Goal: Register for event/course

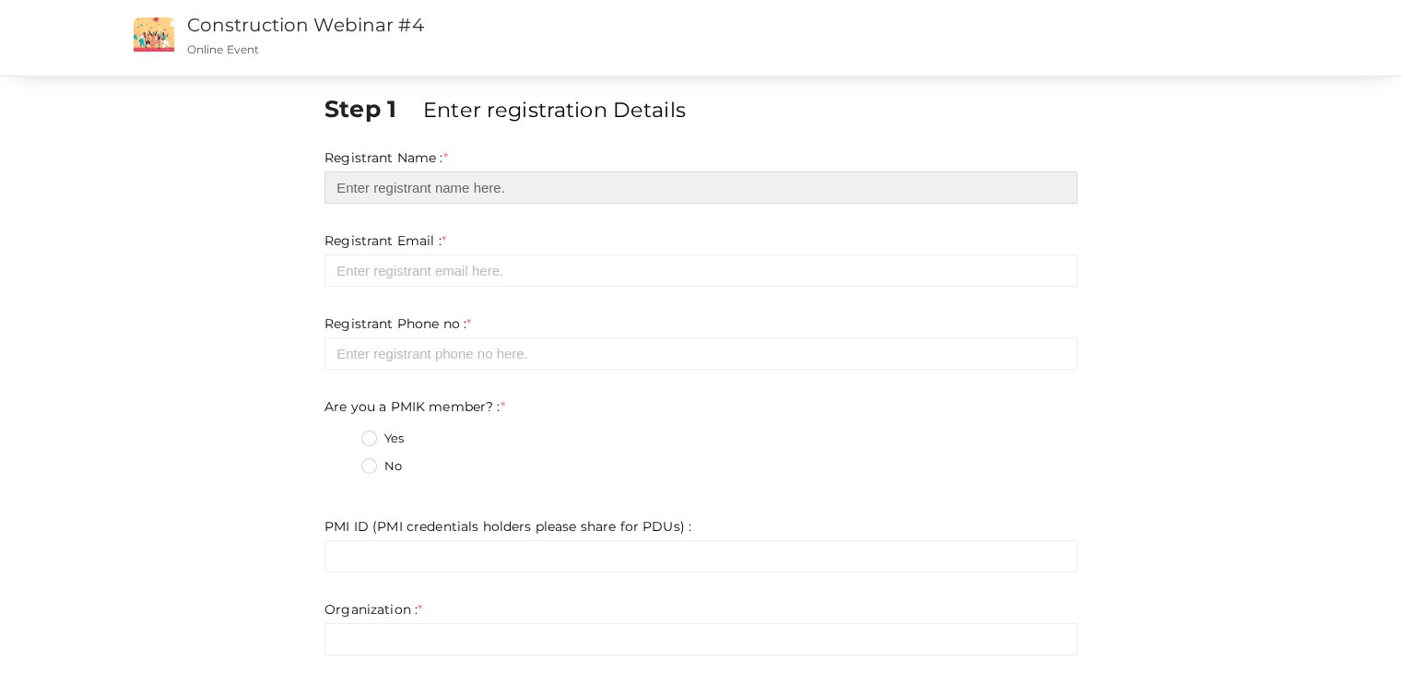
click at [409, 179] on input "text" at bounding box center [700, 187] width 753 height 32
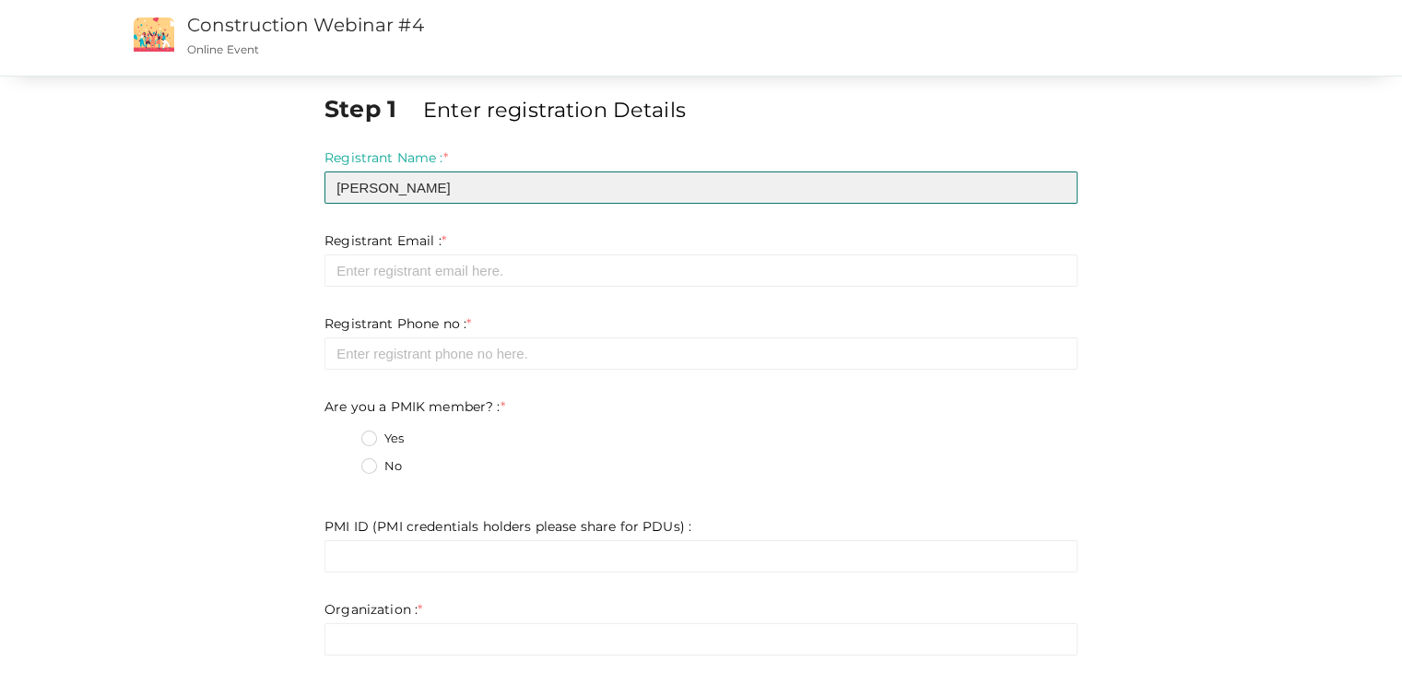
type input "[PERSON_NAME]"
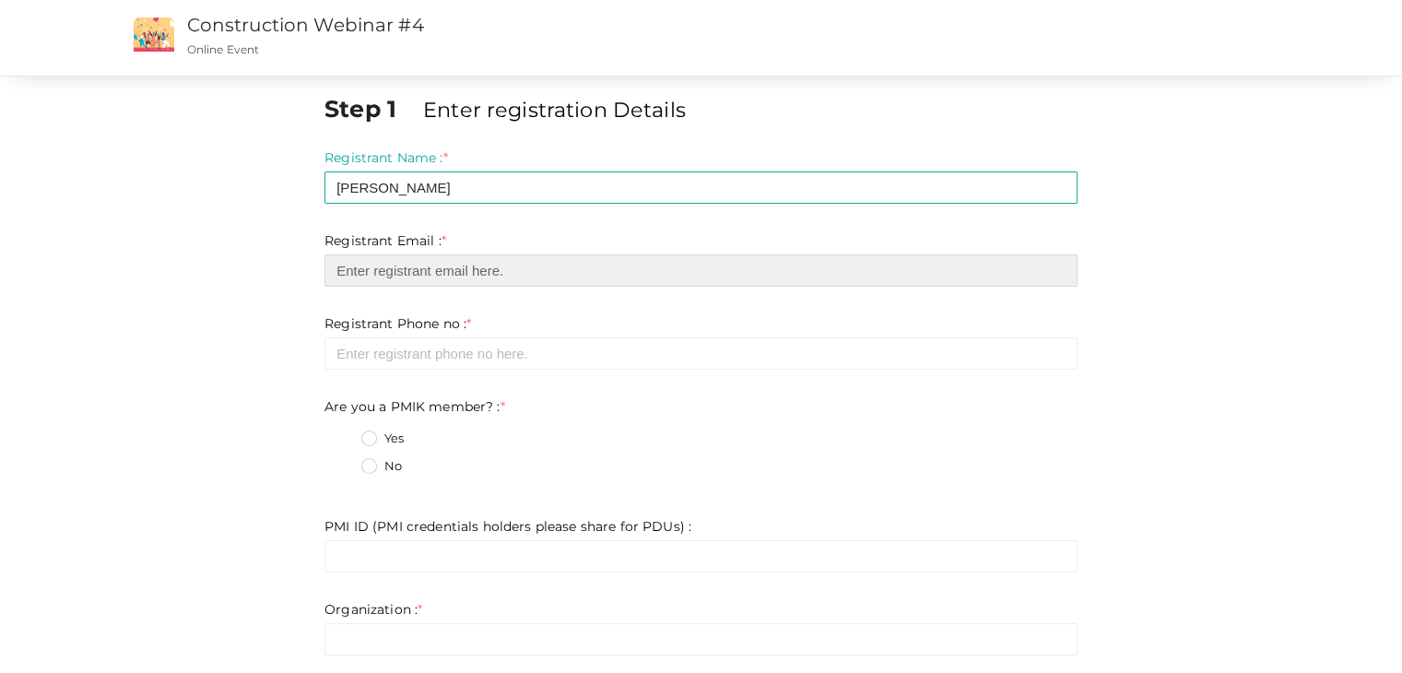
click at [379, 270] on input "email" at bounding box center [700, 270] width 753 height 32
paste input "[EMAIL_ADDRESS][DOMAIN_NAME]"
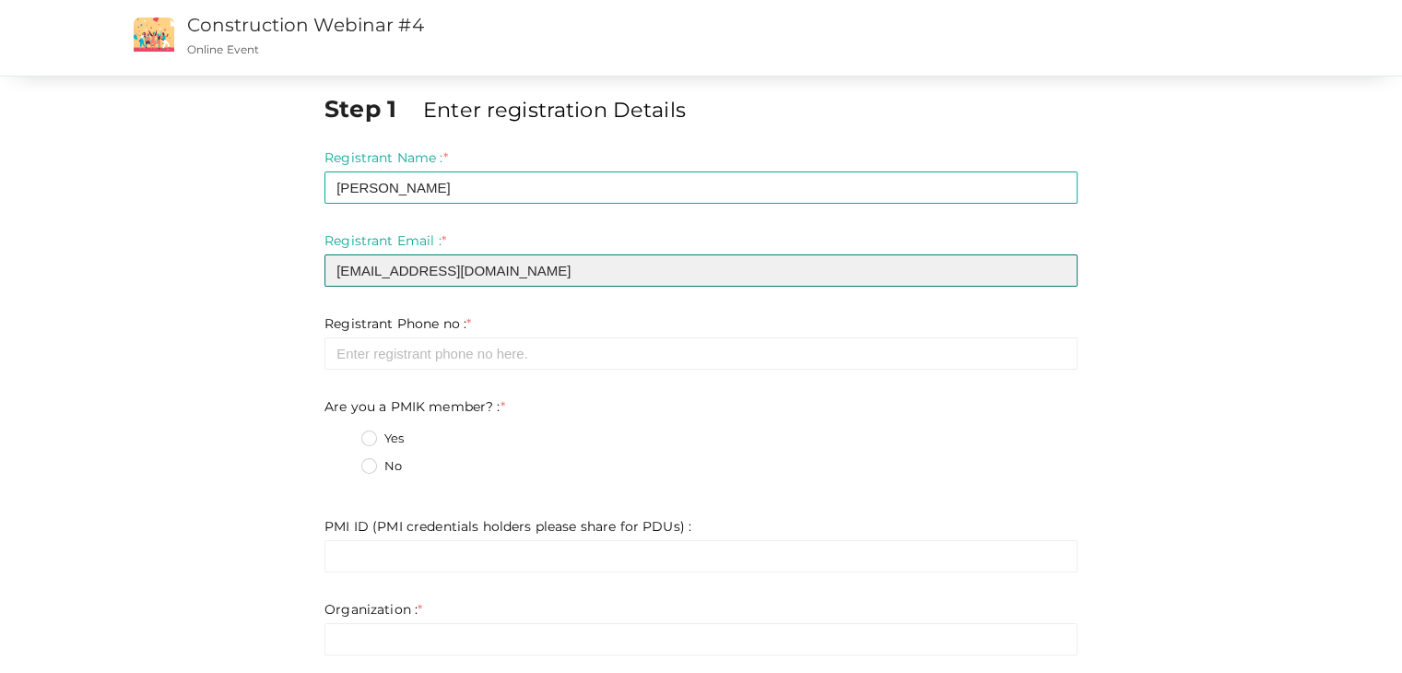
type input "[EMAIL_ADDRESS][DOMAIN_NAME]"
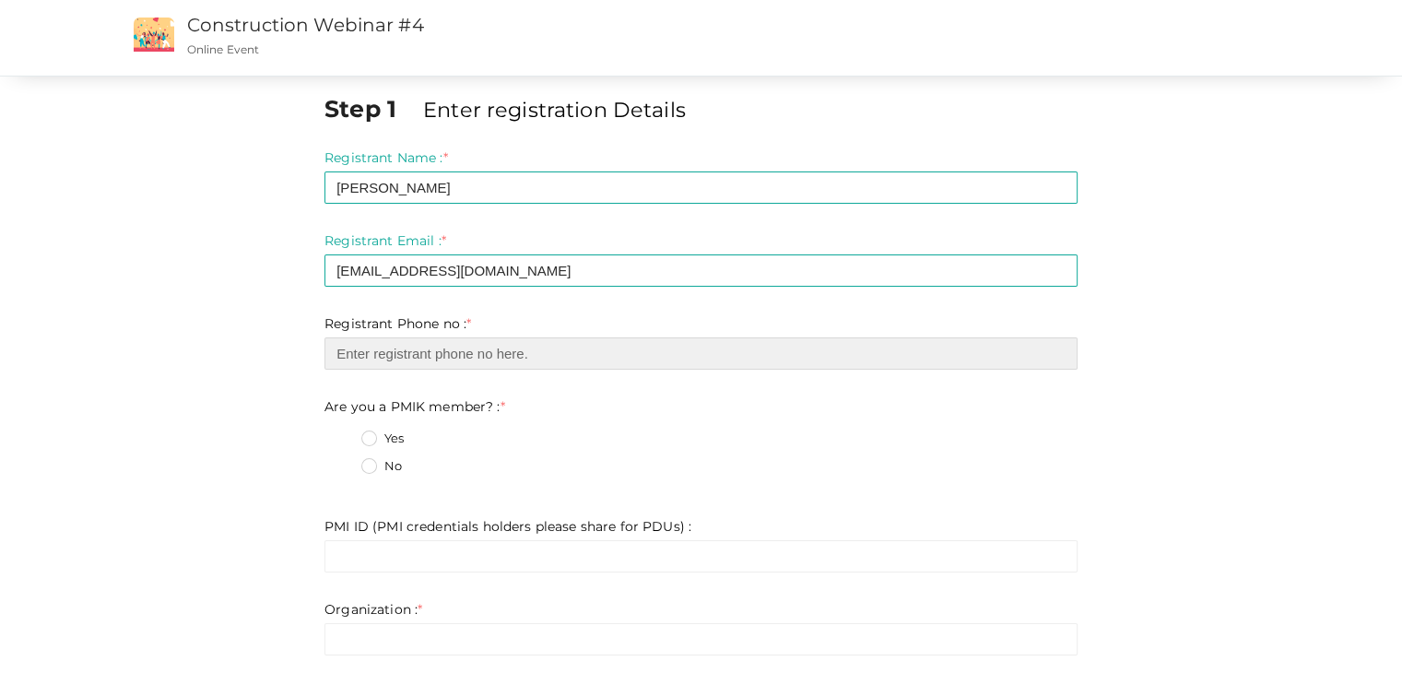
click at [409, 355] on input "number" at bounding box center [700, 353] width 753 height 32
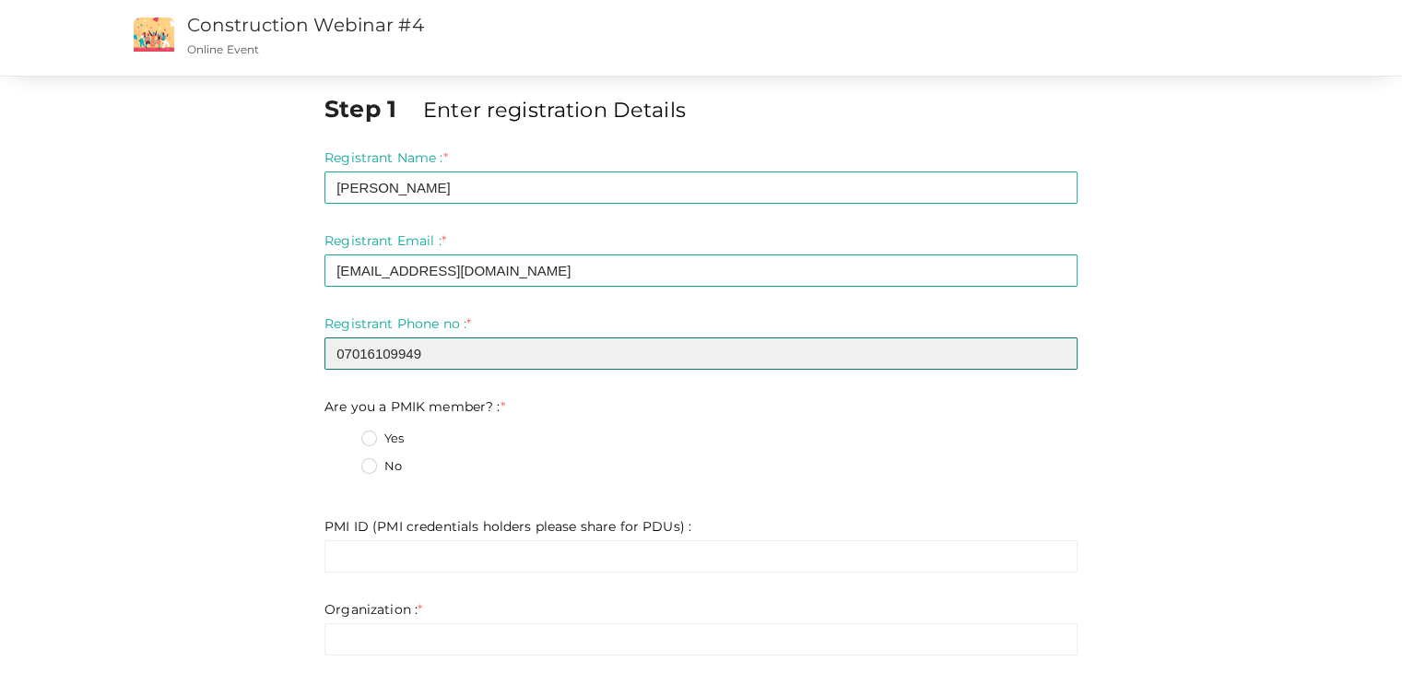
click at [344, 351] on input "07016109949" at bounding box center [700, 353] width 753 height 32
type input "7016109949"
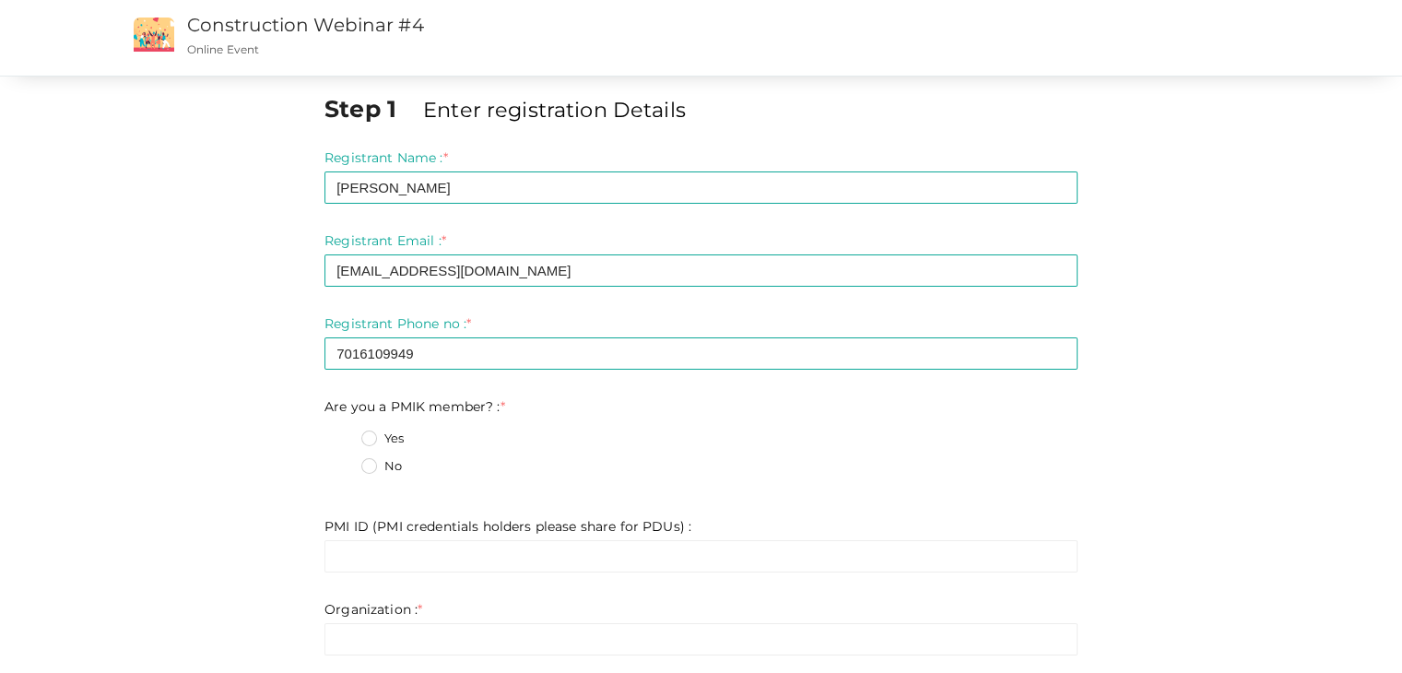
click at [265, 430] on div "Step 1 Enter registration Details Registrant Name : * [PERSON_NAME] Required. I…" at bounding box center [701, 541] width 1198 height 898
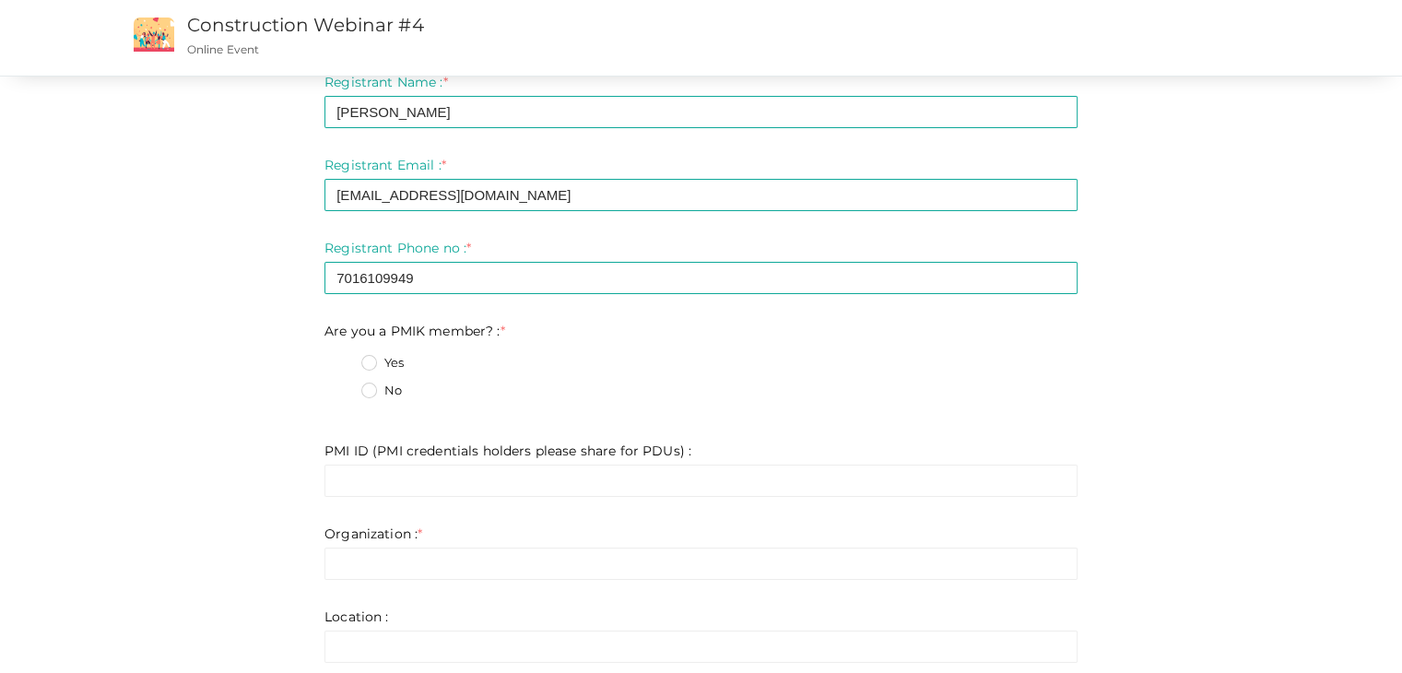
scroll to position [77, 0]
click at [363, 392] on label "No" at bounding box center [381, 390] width 41 height 18
click at [343, 384] on member\?\+1 "No" at bounding box center [343, 384] width 0 height 0
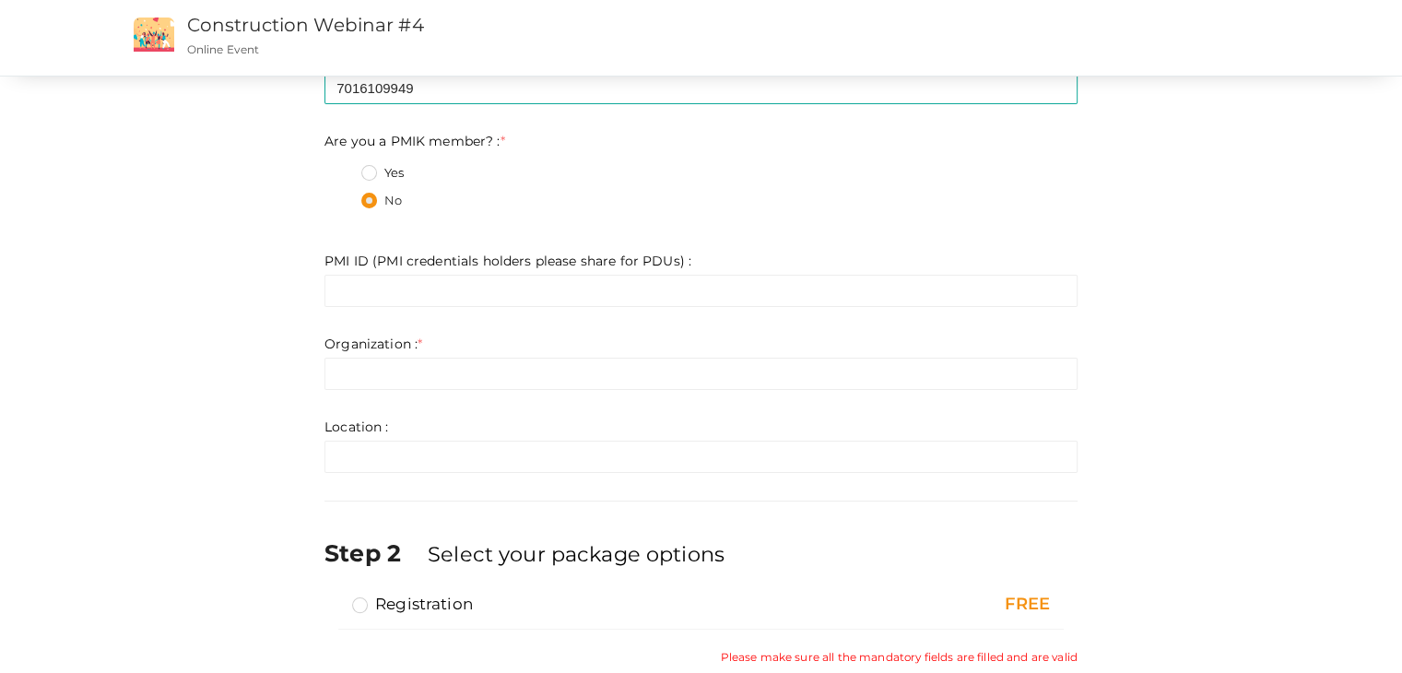
scroll to position [287, 0]
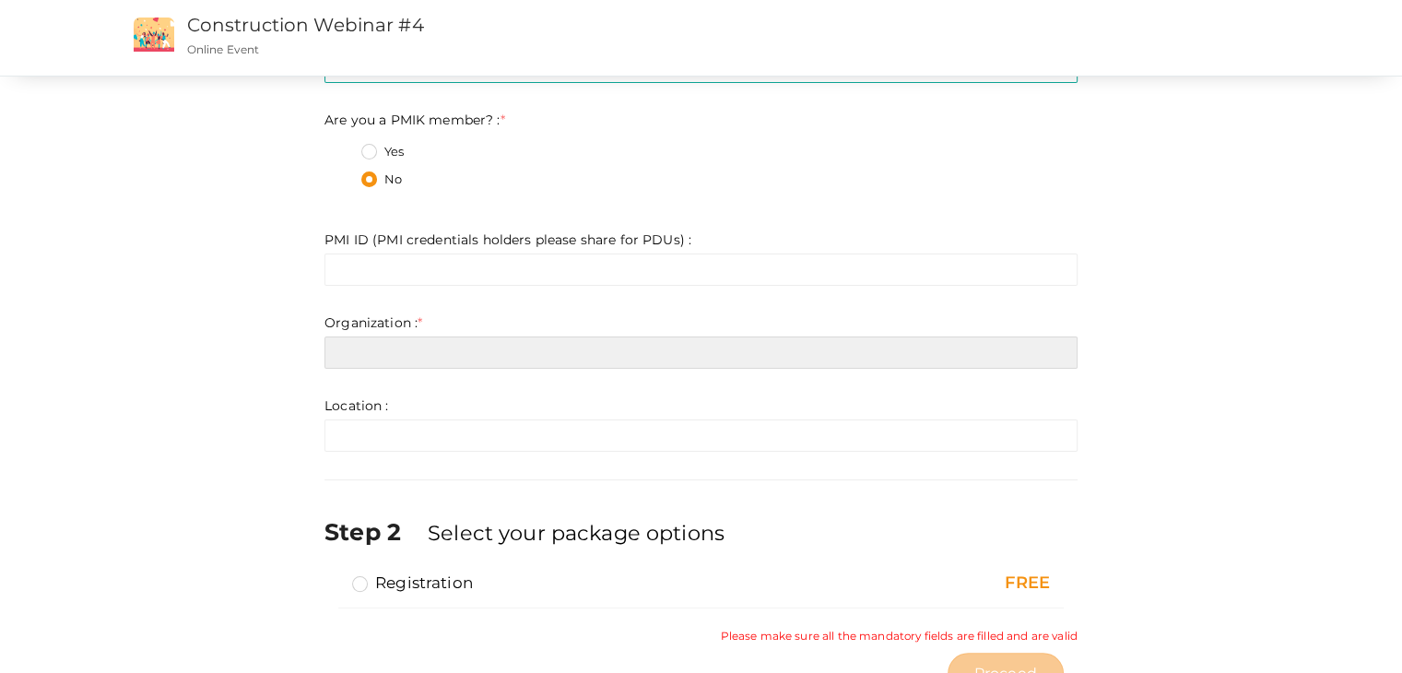
click at [456, 360] on input "text" at bounding box center [700, 352] width 753 height 32
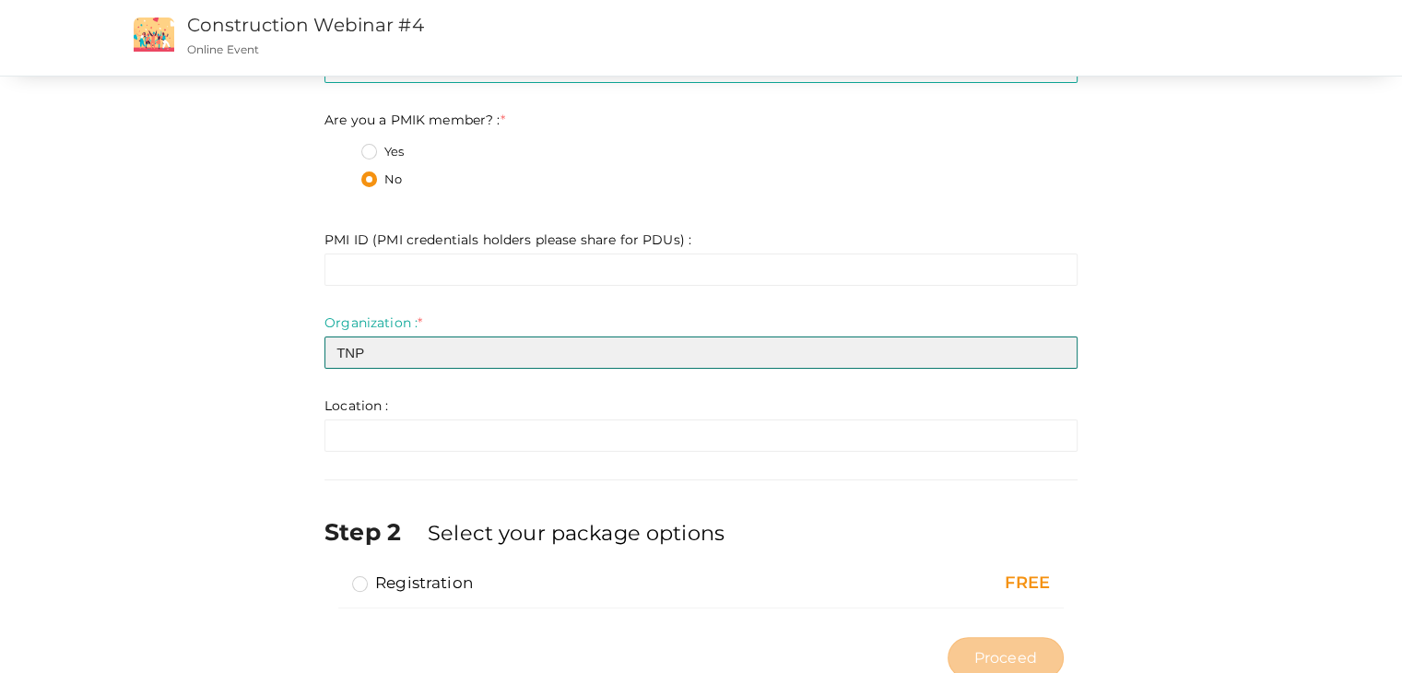
scroll to position [347, 0]
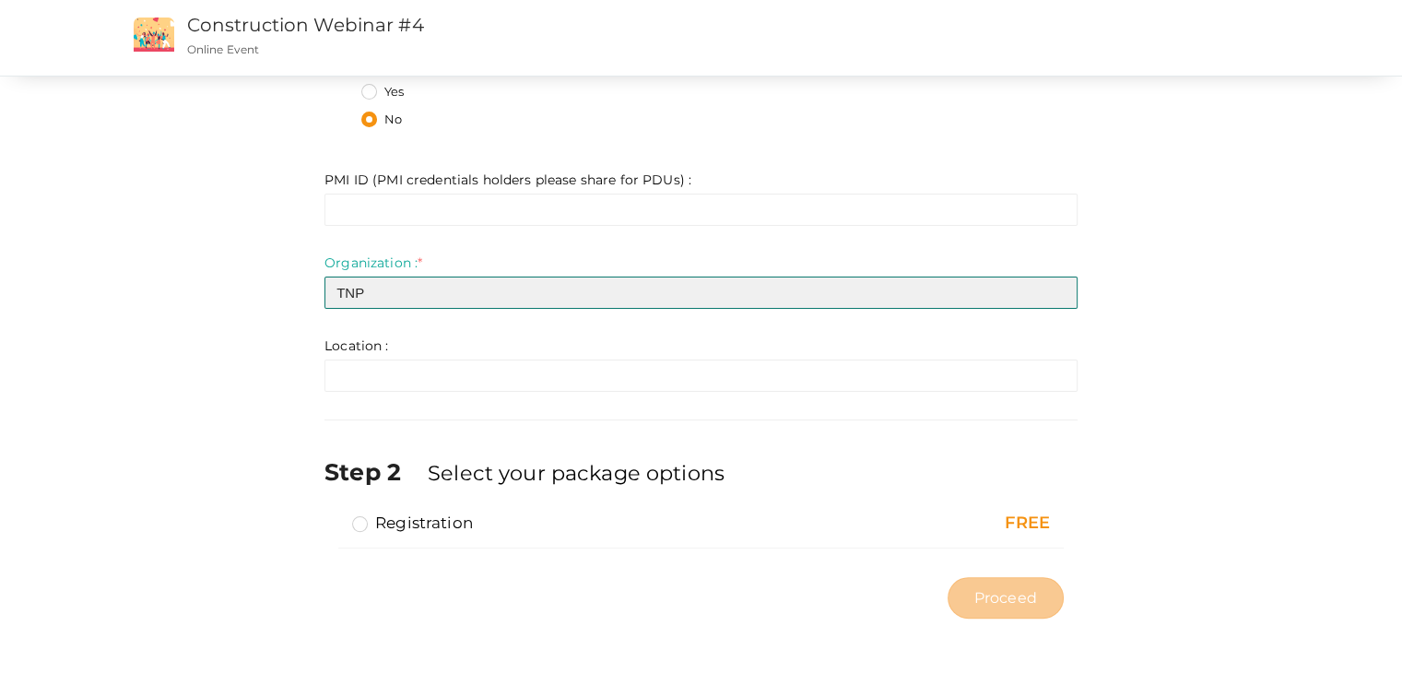
type input "TNP"
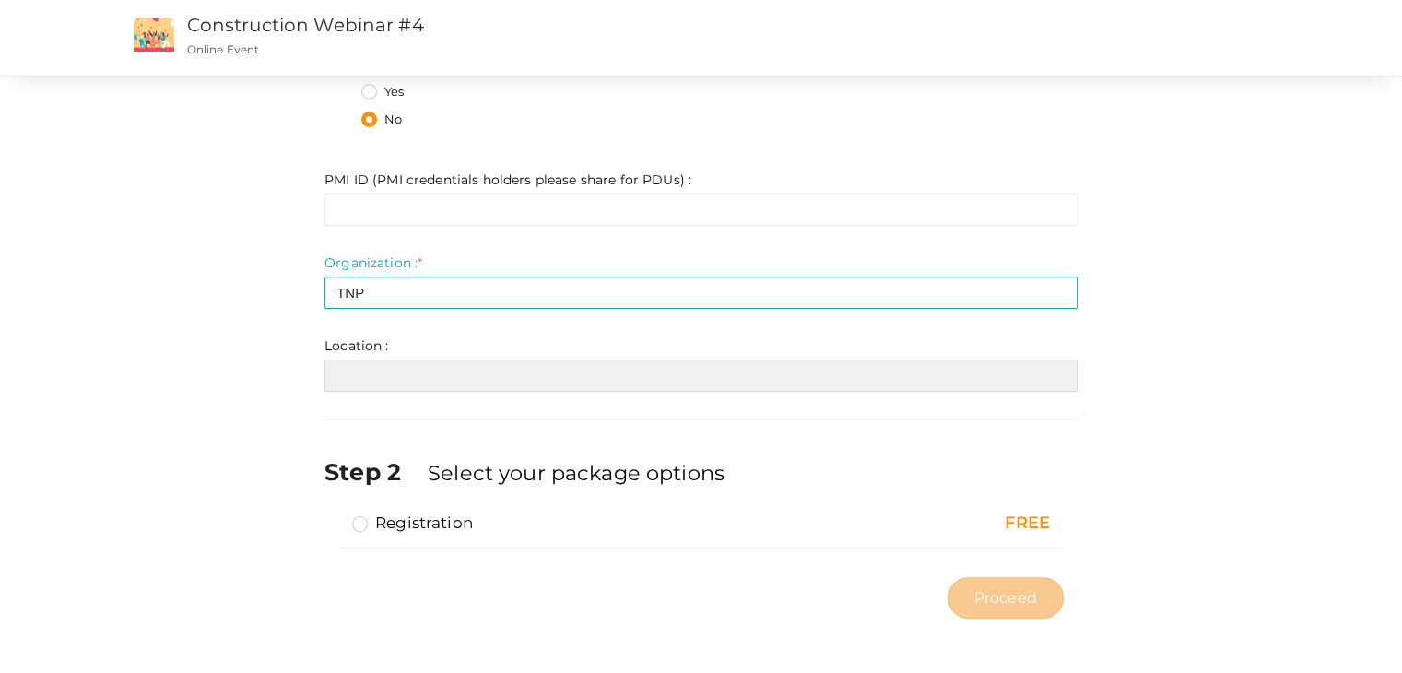
click at [402, 361] on input "text" at bounding box center [700, 376] width 753 height 32
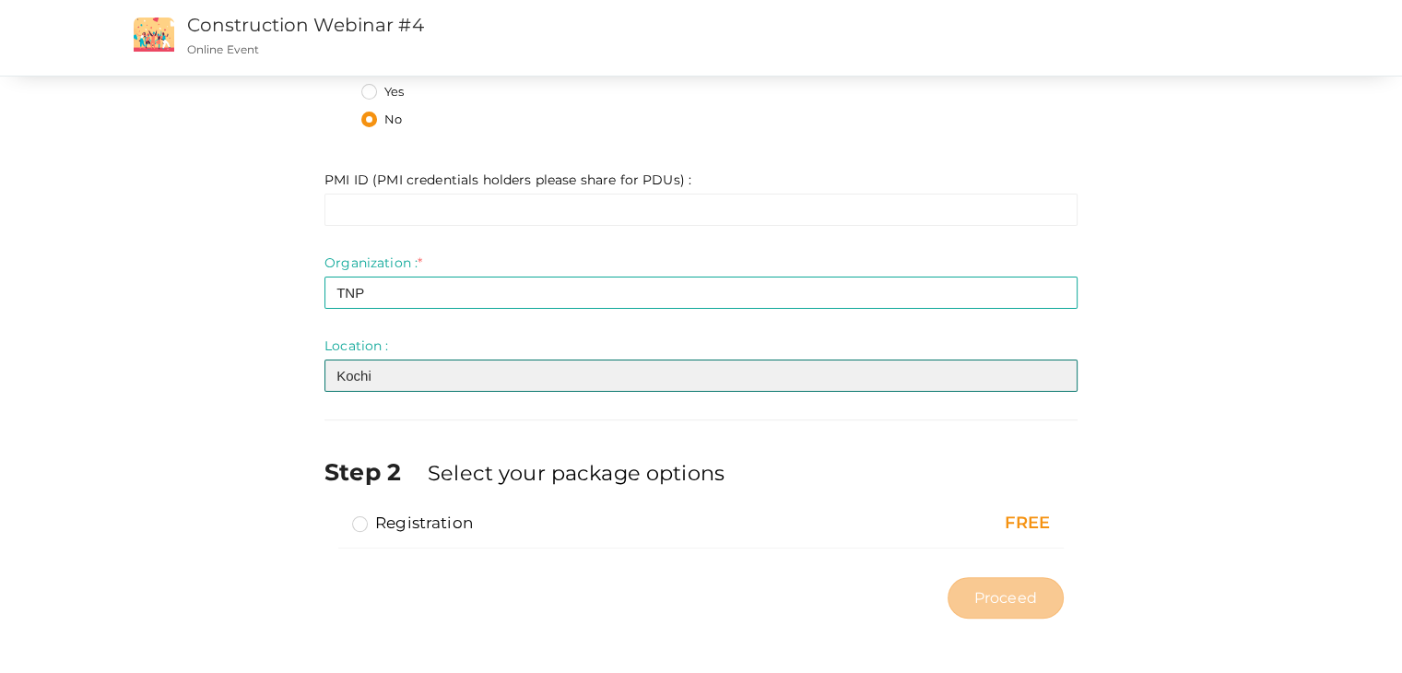
type input "Kochi"
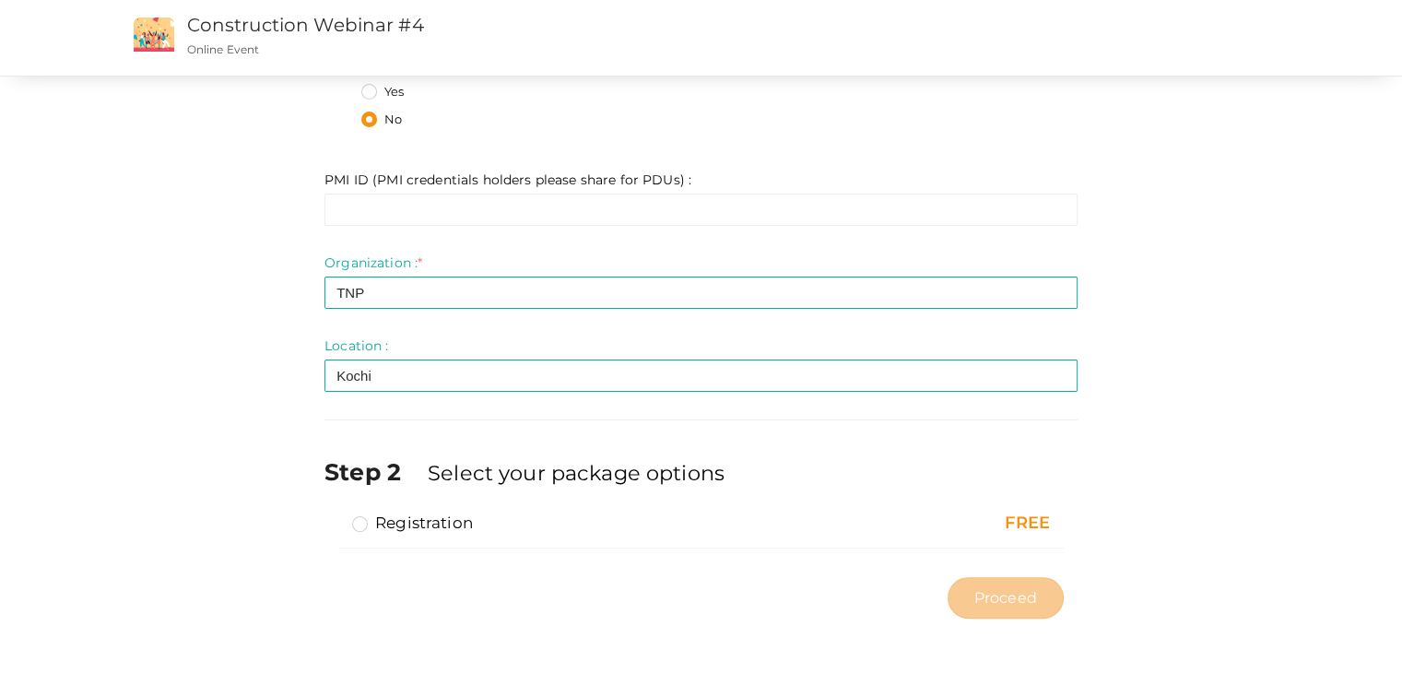
click at [416, 480] on label "Step 2" at bounding box center [374, 471] width 100 height 33
click at [364, 519] on label "Registration" at bounding box center [412, 523] width 121 height 22
click at [334, 515] on input "Registration" at bounding box center [334, 515] width 0 height 0
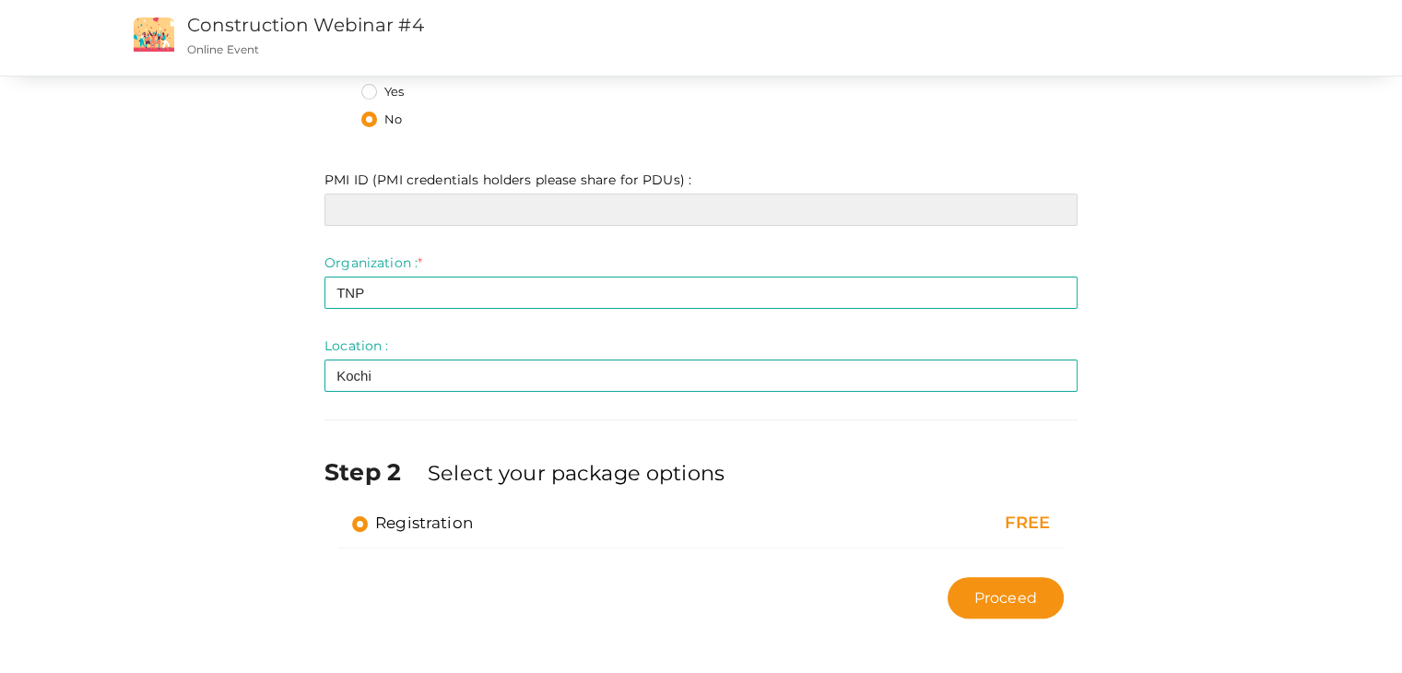
click at [629, 217] on input "text" at bounding box center [700, 210] width 753 height 32
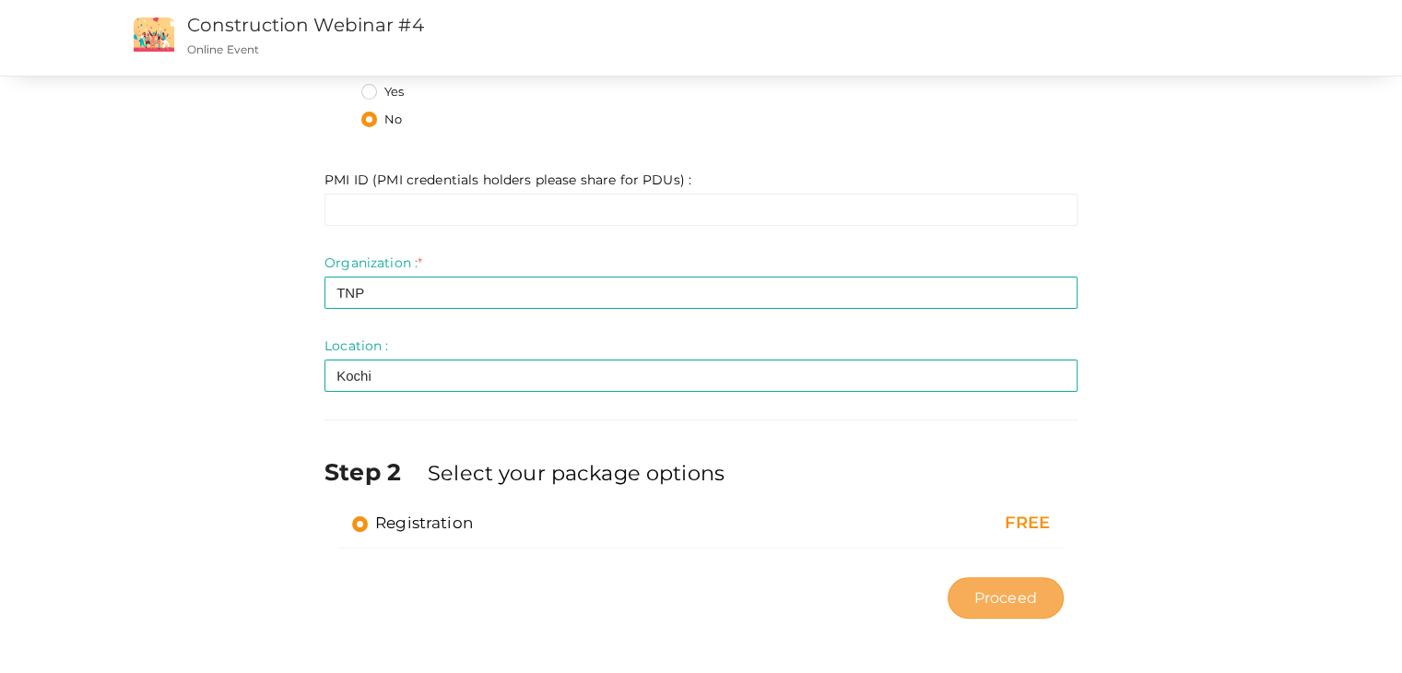
click at [977, 605] on span "Proceed" at bounding box center [1005, 597] width 63 height 21
type input "N/A"
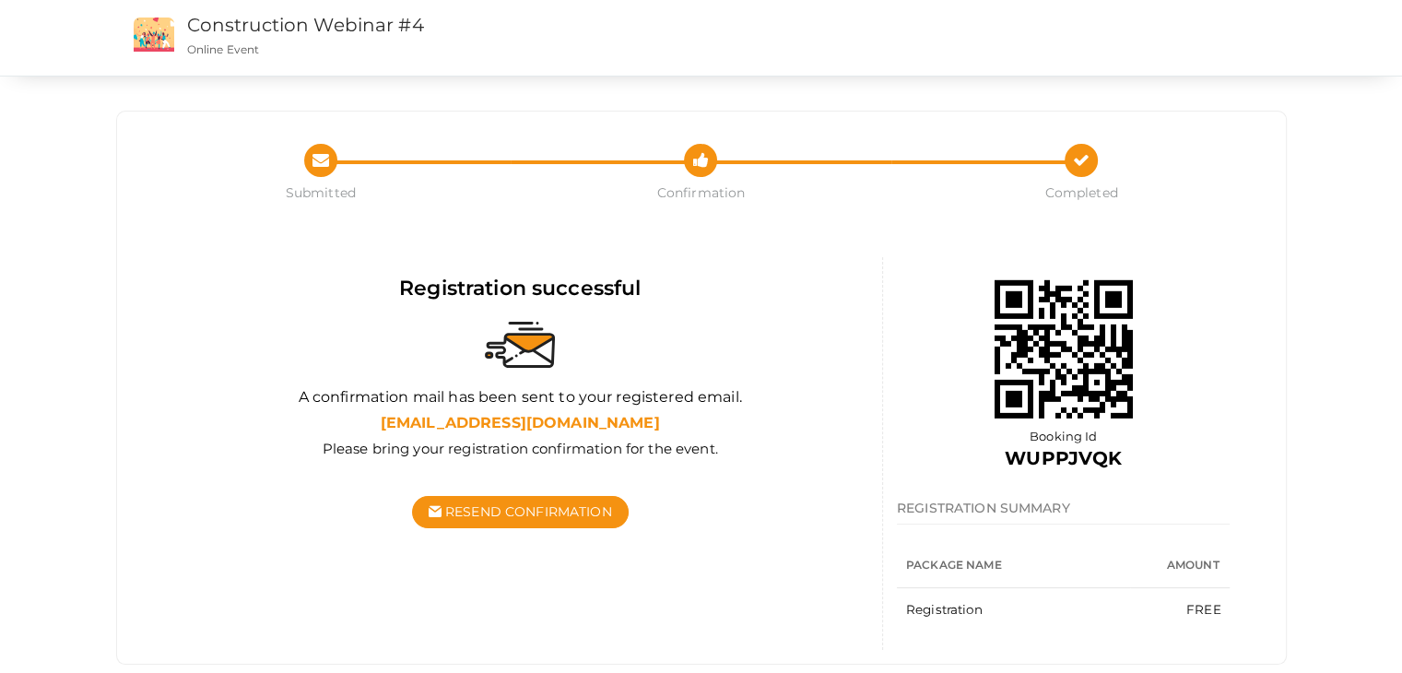
scroll to position [37, 0]
